Goal: Task Accomplishment & Management: Use online tool/utility

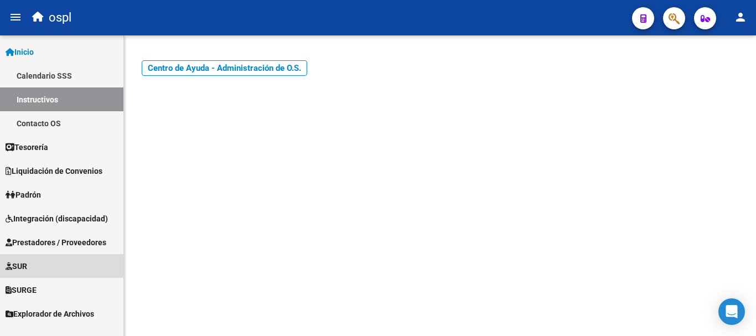
click at [23, 269] on span "SUR" at bounding box center [17, 266] width 22 height 12
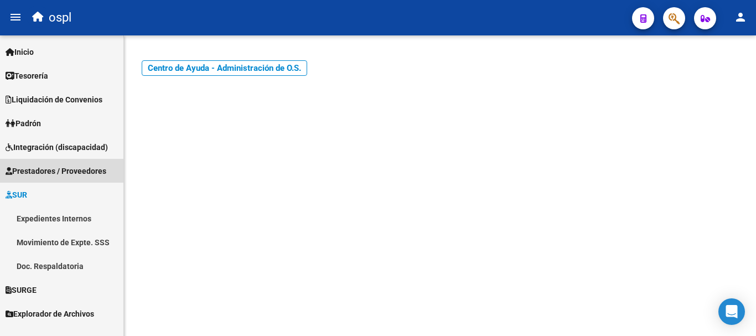
click at [41, 169] on span "Prestadores / Proveedores" at bounding box center [56, 171] width 101 height 12
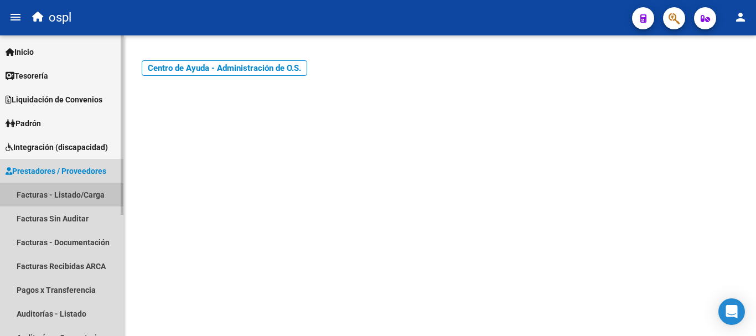
click at [46, 196] on link "Facturas - Listado/Carga" at bounding box center [61, 195] width 123 height 24
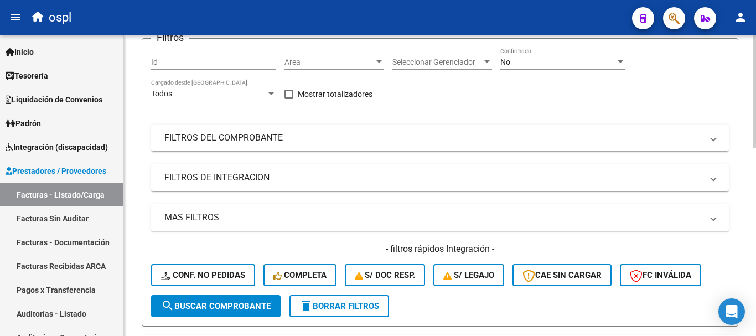
scroll to position [111, 0]
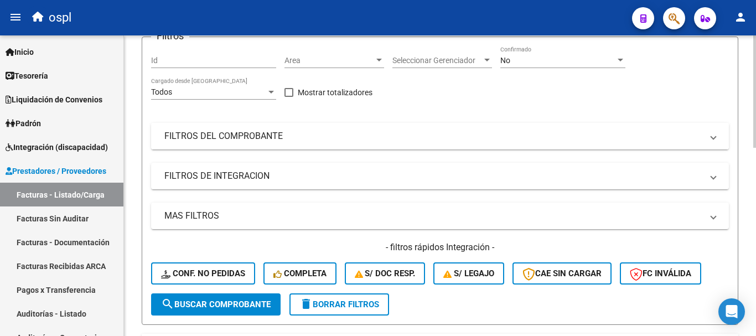
click at [205, 134] on mat-panel-title "FILTROS DEL COMPROBANTE" at bounding box center [433, 136] width 538 height 12
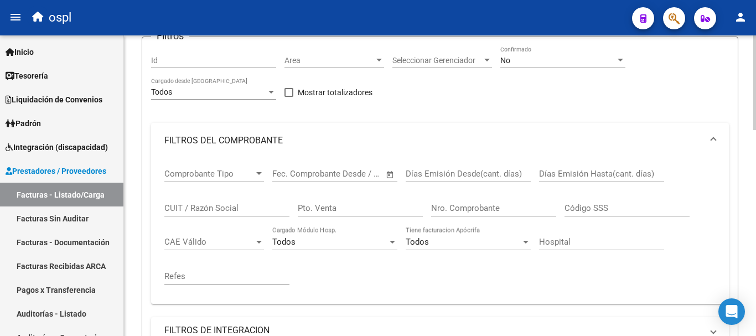
click at [193, 203] on input "CUIT / Razón Social" at bounding box center [226, 208] width 125 height 10
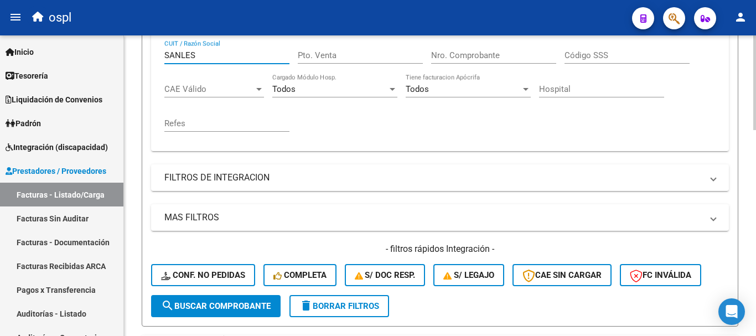
scroll to position [332, 0]
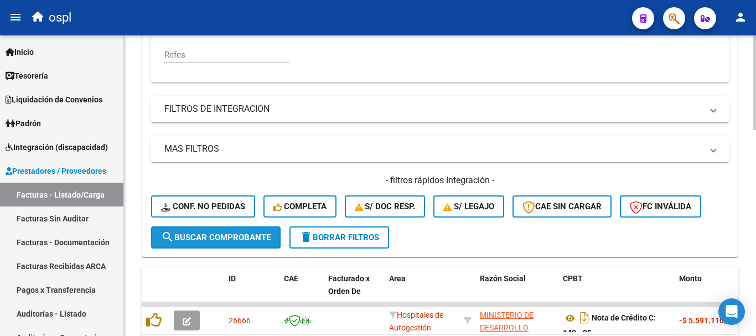
click at [221, 238] on span "search Buscar Comprobante" at bounding box center [216, 237] width 110 height 10
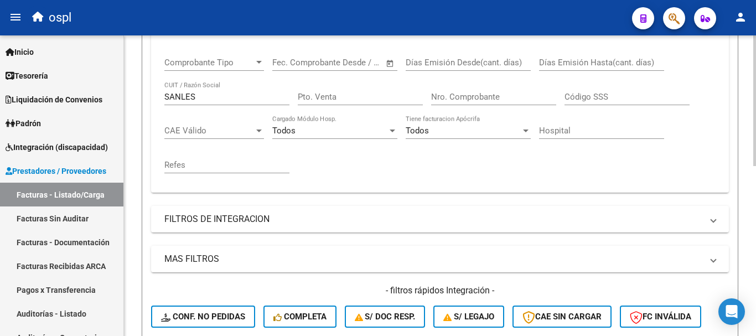
scroll to position [221, 0]
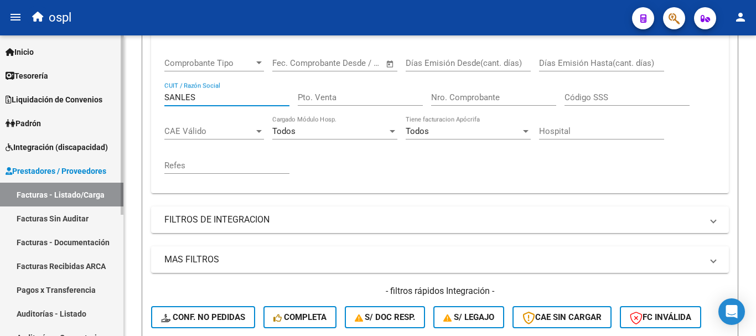
drag, startPoint x: 203, startPoint y: 95, endPoint x: 121, endPoint y: 94, distance: 81.3
click at [121, 94] on mat-sidenav-container "Firma Express Inicio Calendario SSS Instructivos Contacto OS Tesorería Extracto…" at bounding box center [378, 185] width 756 height 300
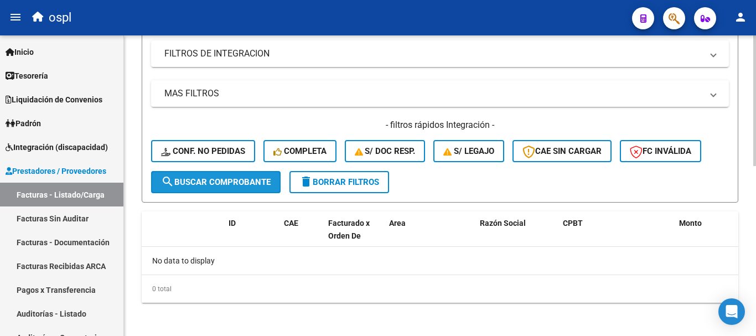
click at [253, 183] on span "search Buscar Comprobante" at bounding box center [216, 182] width 110 height 10
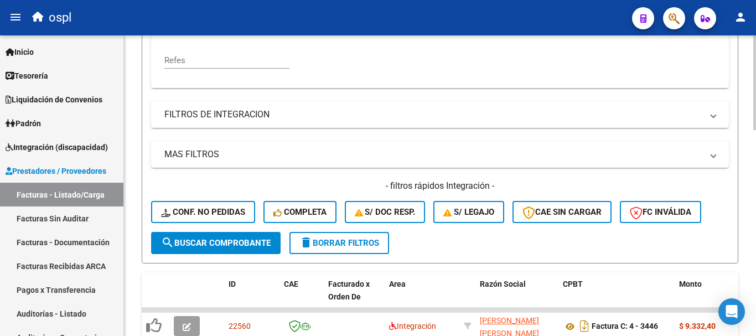
scroll to position [277, 0]
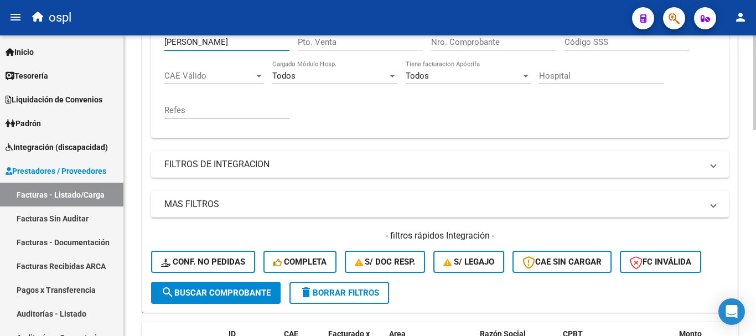
click at [203, 39] on input "[PERSON_NAME]" at bounding box center [226, 42] width 125 height 10
click at [215, 290] on span "search Buscar Comprobante" at bounding box center [216, 293] width 110 height 10
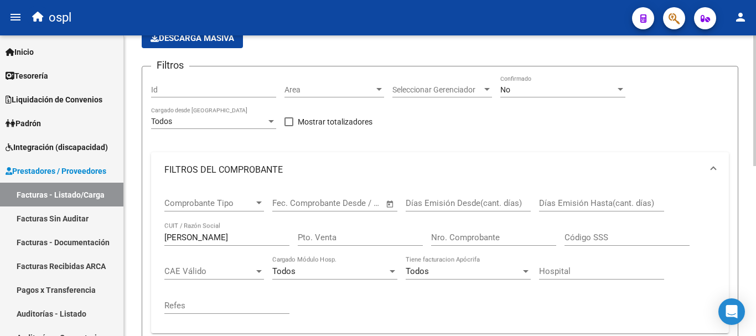
scroll to position [58, 0]
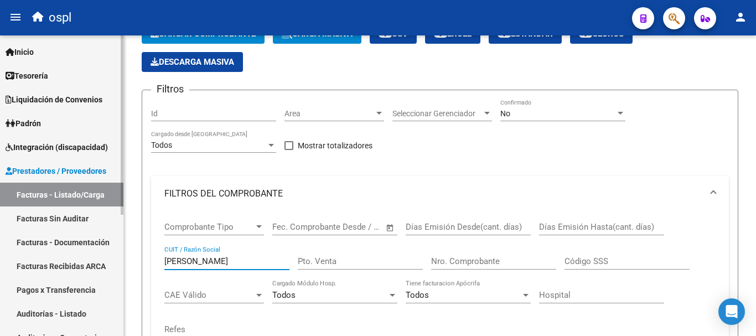
drag, startPoint x: 235, startPoint y: 259, endPoint x: 50, endPoint y: 242, distance: 185.6
click at [50, 242] on mat-sidenav-container "Firma Express Inicio Calendario SSS Instructivos Contacto OS Tesorería Extracto…" at bounding box center [378, 185] width 756 height 300
paste input "27430918945"
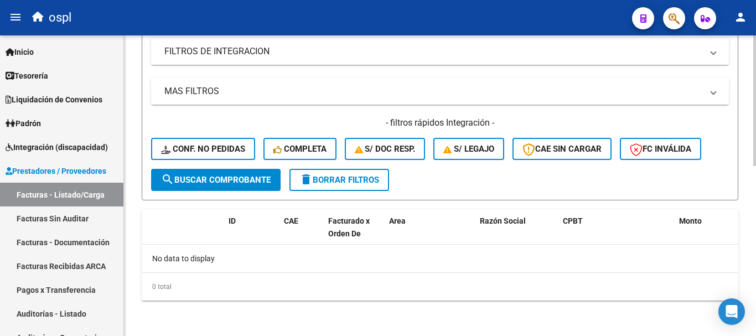
click at [230, 184] on span "search Buscar Comprobante" at bounding box center [216, 180] width 110 height 10
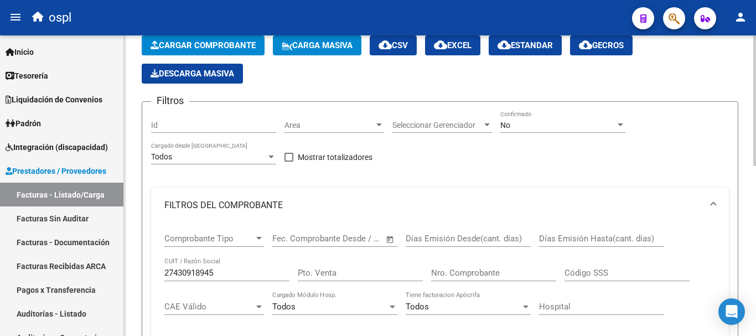
scroll to position [113, 0]
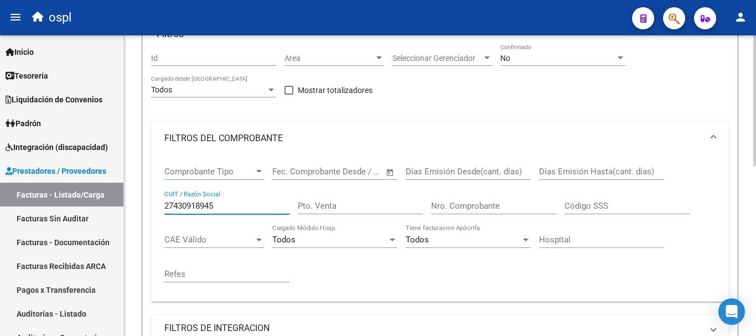
drag, startPoint x: 234, startPoint y: 204, endPoint x: 137, endPoint y: 191, distance: 98.3
click at [137, 191] on div "Video tutorial PRESTADORES -> Listado de CPBTs Emitidos por Prestadores / Prove…" at bounding box center [440, 268] width 632 height 690
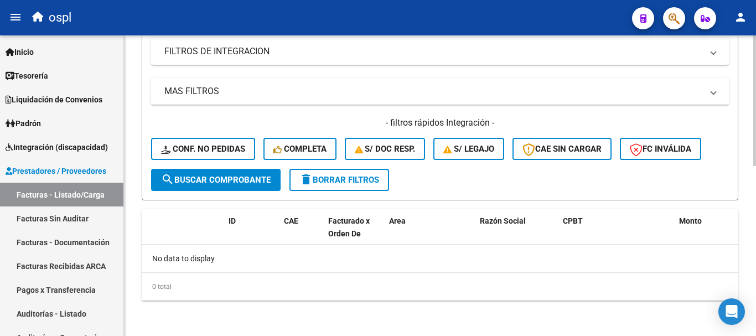
click at [229, 180] on span "search Buscar Comprobante" at bounding box center [216, 180] width 110 height 10
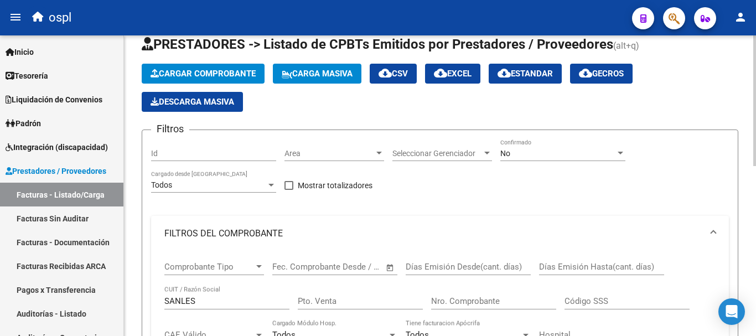
scroll to position [0, 0]
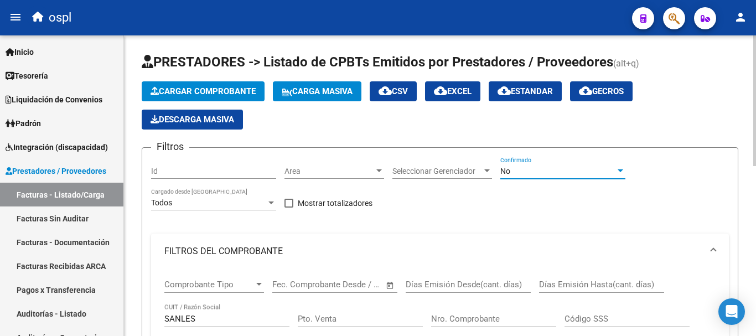
click at [576, 172] on div "No" at bounding box center [557, 171] width 115 height 9
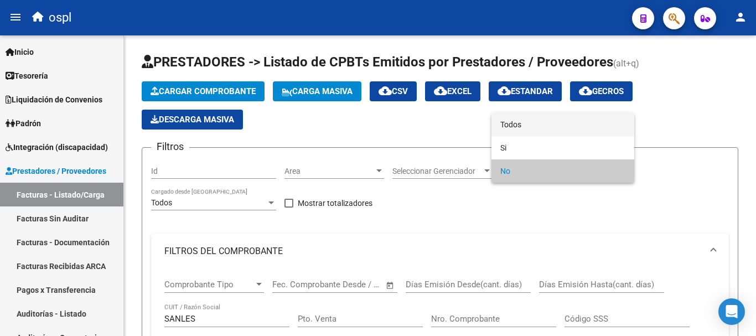
click at [547, 123] on span "Todos" at bounding box center [562, 124] width 125 height 23
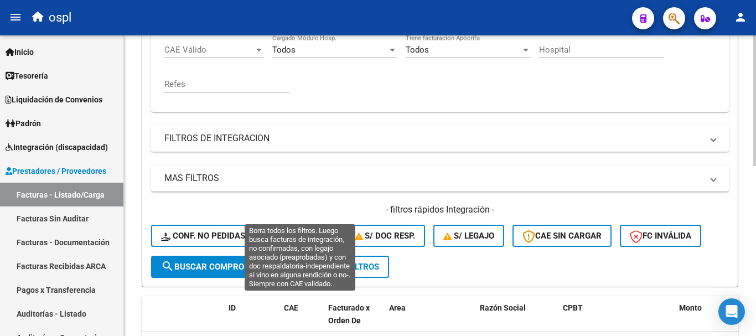
scroll to position [332, 0]
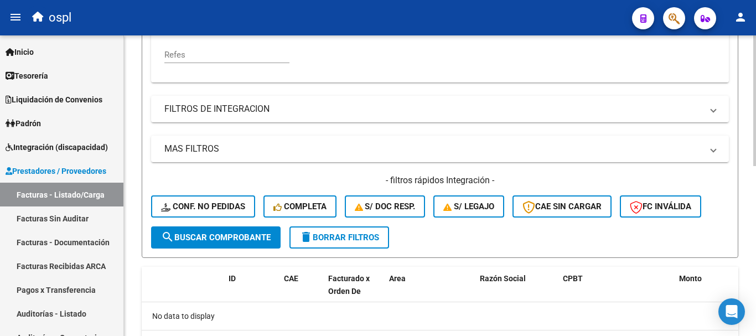
click at [220, 238] on span "search Buscar Comprobante" at bounding box center [216, 237] width 110 height 10
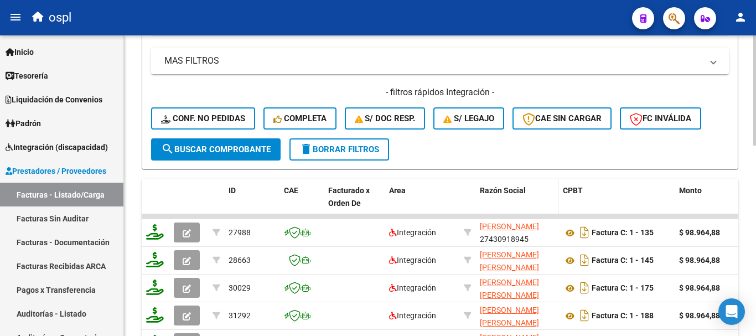
scroll to position [14, 0]
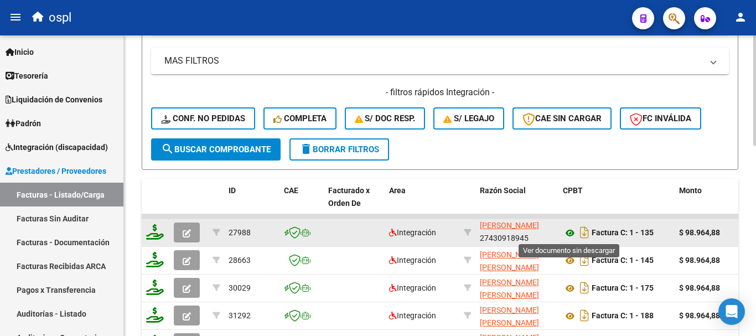
click at [568, 232] on icon at bounding box center [570, 232] width 14 height 13
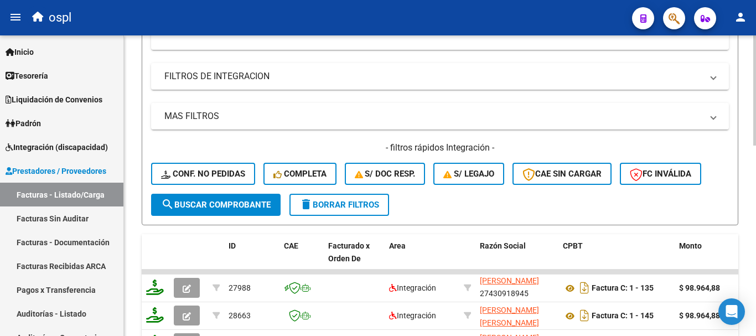
scroll to position [254, 0]
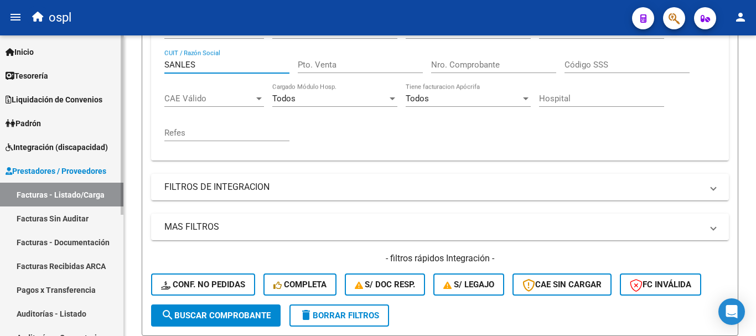
drag, startPoint x: 144, startPoint y: 62, endPoint x: 119, endPoint y: 52, distance: 27.3
click at [120, 53] on mat-sidenav-container "Firma Express Inicio Calendario SSS Instructivos Contacto OS Tesorería Extracto…" at bounding box center [378, 185] width 756 height 300
click at [175, 63] on input "BACIA" at bounding box center [226, 65] width 125 height 10
click at [260, 321] on button "search Buscar Comprobante" at bounding box center [215, 315] width 129 height 22
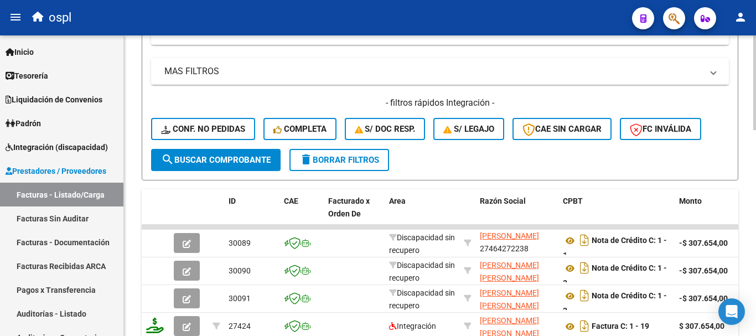
scroll to position [475, 0]
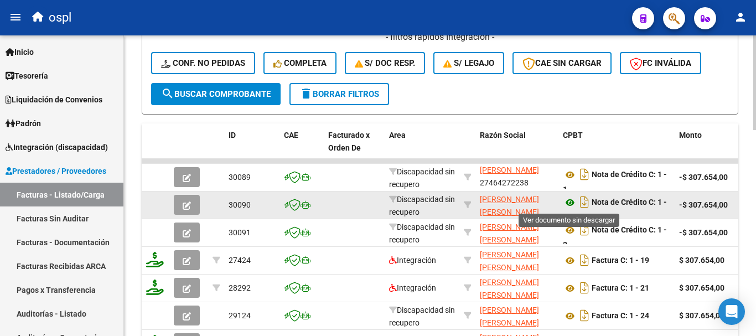
click at [570, 205] on icon at bounding box center [570, 202] width 14 height 13
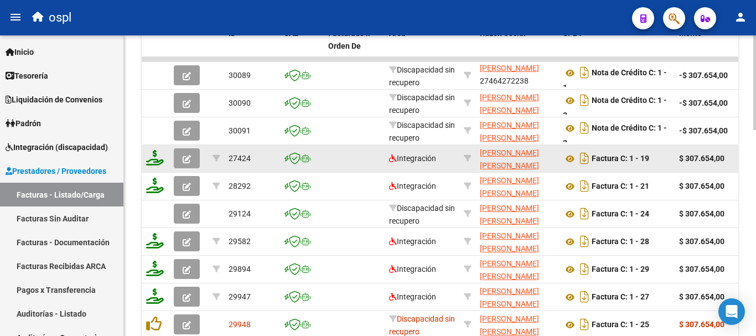
scroll to position [586, 0]
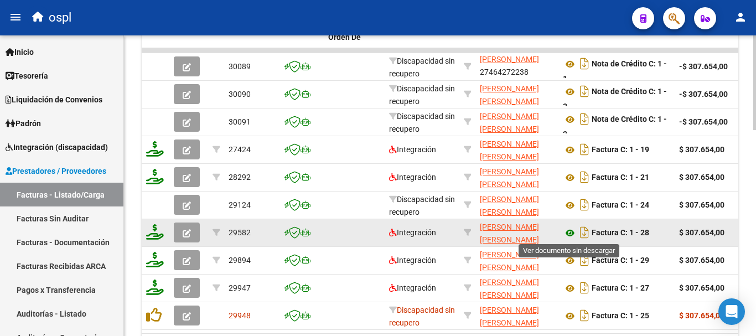
click at [570, 232] on icon at bounding box center [570, 232] width 14 height 13
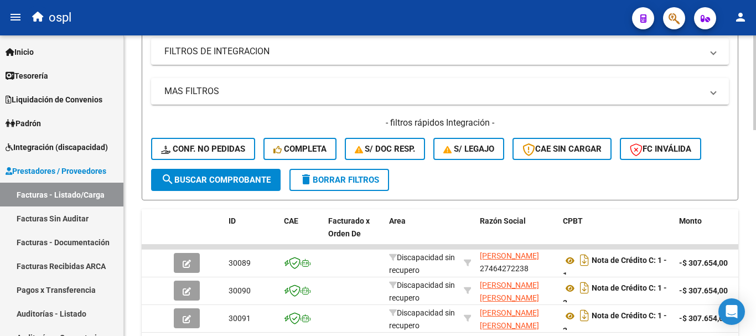
scroll to position [199, 0]
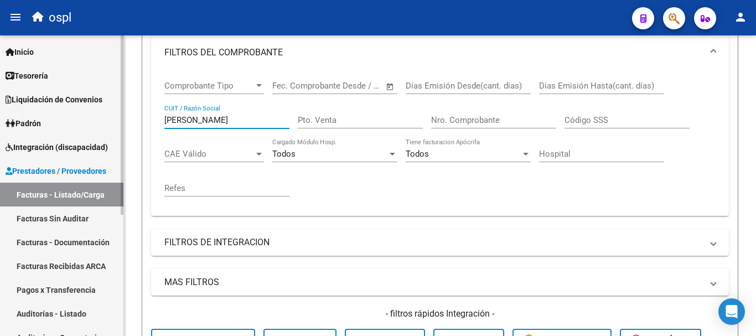
drag, startPoint x: 124, startPoint y: 108, endPoint x: 93, endPoint y: 98, distance: 33.1
click at [93, 98] on mat-sidenav-container "Firma Express Inicio Calendario SSS Instructivos Contacto OS Tesorería Extracto…" at bounding box center [378, 185] width 756 height 300
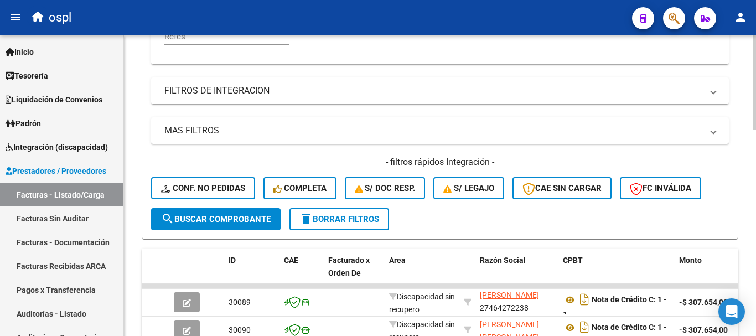
scroll to position [365, 0]
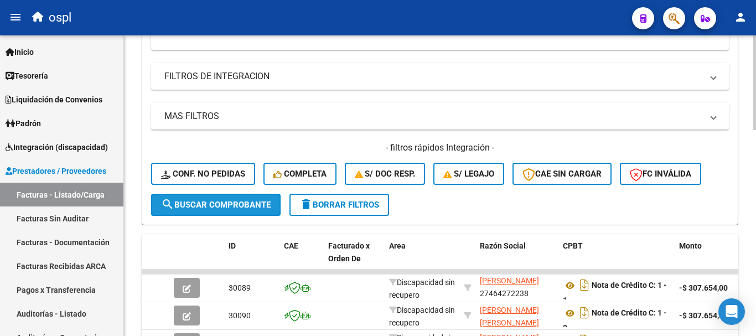
click at [241, 203] on span "search Buscar Comprobante" at bounding box center [216, 205] width 110 height 10
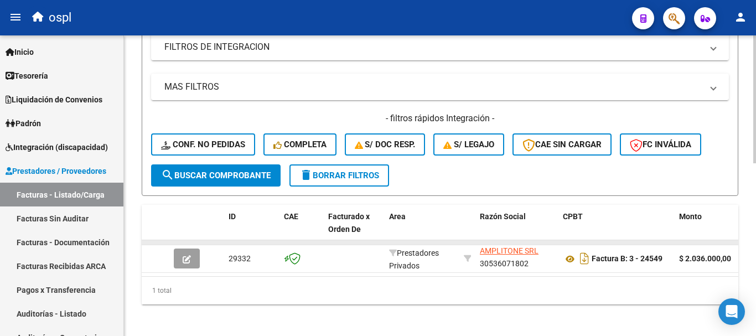
scroll to position [407, 0]
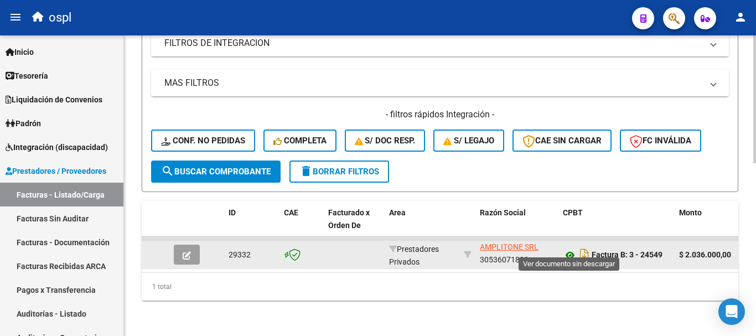
click at [568, 248] on icon at bounding box center [570, 254] width 14 height 13
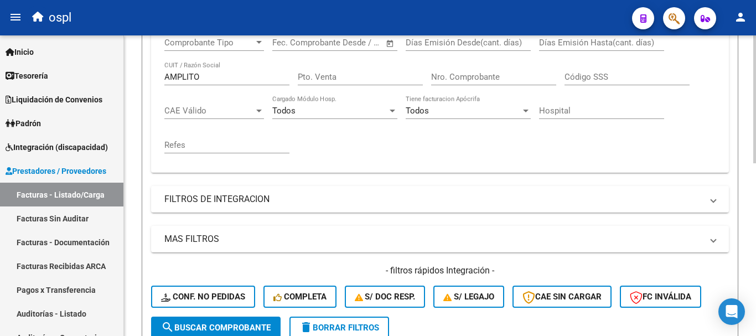
scroll to position [241, 0]
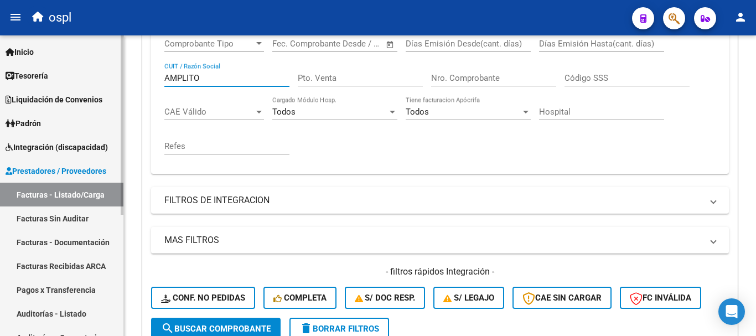
drag, startPoint x: 212, startPoint y: 77, endPoint x: 116, endPoint y: 60, distance: 98.4
click at [116, 60] on mat-sidenav-container "Firma Express Inicio Calendario SSS Instructivos Contacto OS Tesorería Extracto…" at bounding box center [378, 185] width 756 height 300
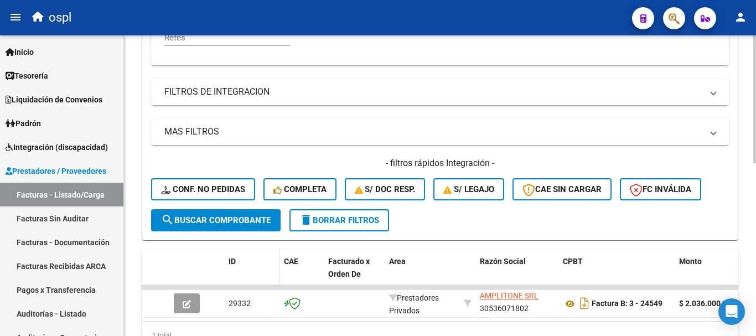
scroll to position [351, 0]
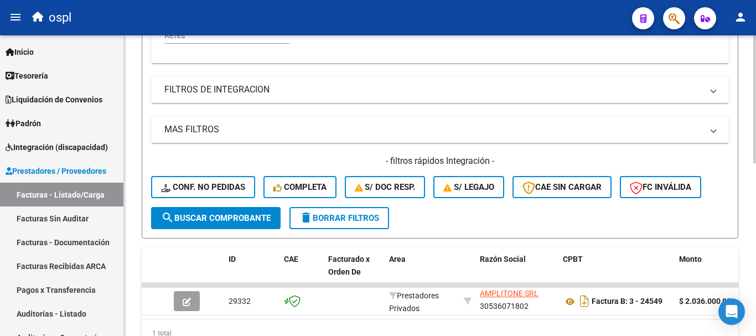
type input "ROSSI"
click at [235, 219] on span "search Buscar Comprobante" at bounding box center [216, 218] width 110 height 10
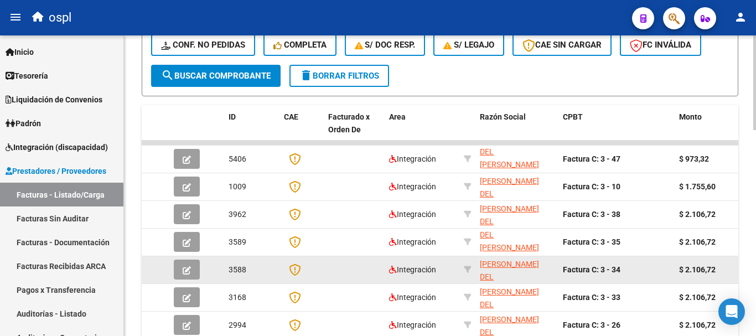
scroll to position [517, 0]
